Goal: Register for event/course

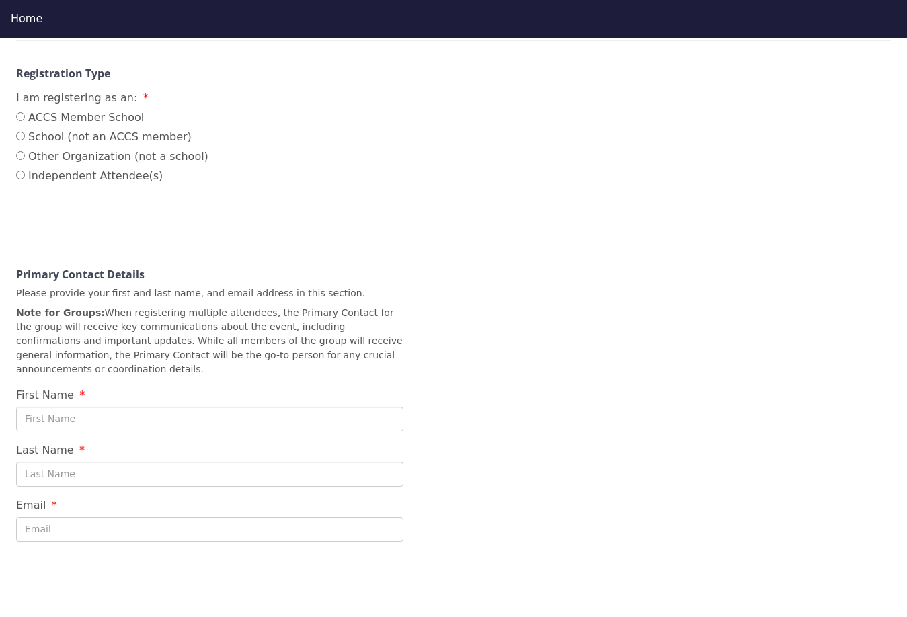
scroll to position [269, 0]
